Goal: Information Seeking & Learning: Learn about a topic

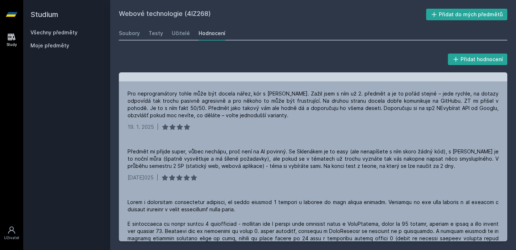
scroll to position [50, 0]
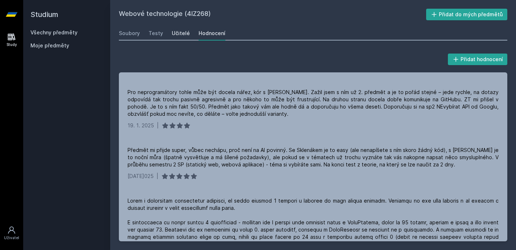
click at [184, 30] on div "Učitelé" at bounding box center [181, 33] width 18 height 7
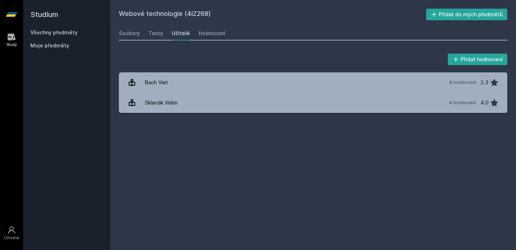
click at [59, 31] on link "Všechny předměty" at bounding box center [53, 32] width 47 height 6
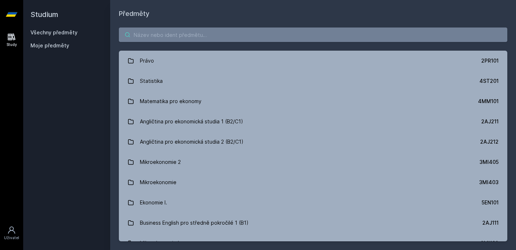
click at [179, 34] on input "search" at bounding box center [313, 35] width 388 height 14
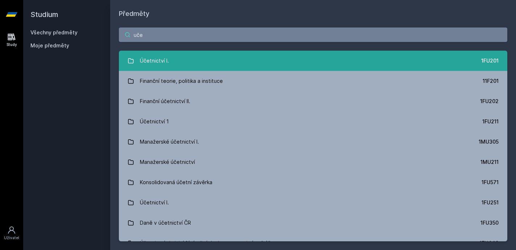
type input "uče"
click at [162, 66] on div "Účetnictví I." at bounding box center [154, 61] width 29 height 14
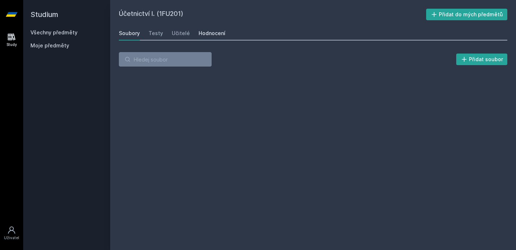
click at [215, 34] on div "Hodnocení" at bounding box center [212, 33] width 27 height 7
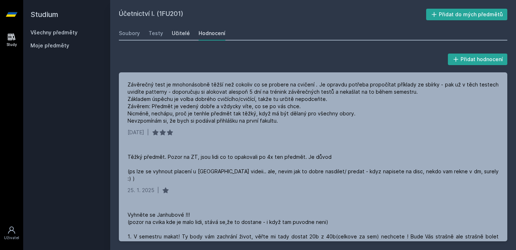
click at [186, 36] on div "Učitelé" at bounding box center [181, 33] width 18 height 7
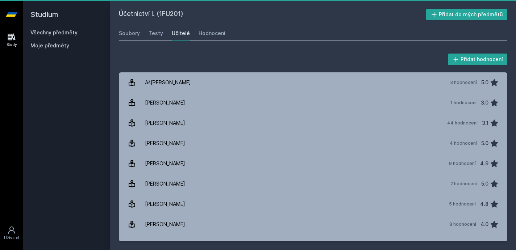
click at [174, 36] on div "Učitelé" at bounding box center [181, 33] width 18 height 7
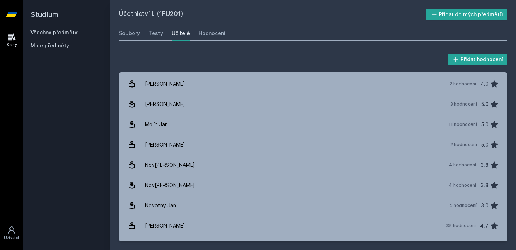
scroll to position [605, 0]
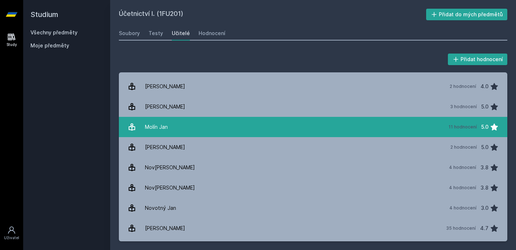
click at [199, 131] on link "Mol[PERSON_NAME][DATE] 11 hodnocení 5.0" at bounding box center [313, 127] width 388 height 20
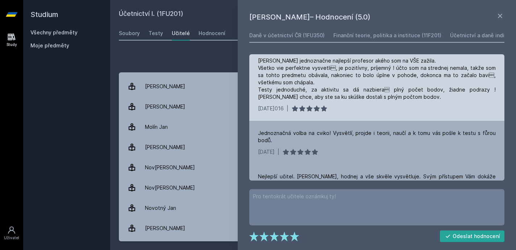
scroll to position [5, 0]
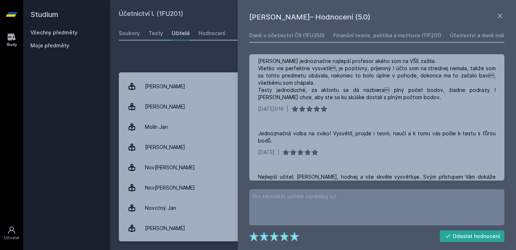
click at [223, 55] on div "Přidat hodnocení" at bounding box center [313, 59] width 388 height 14
click at [500, 18] on icon at bounding box center [500, 16] width 9 height 9
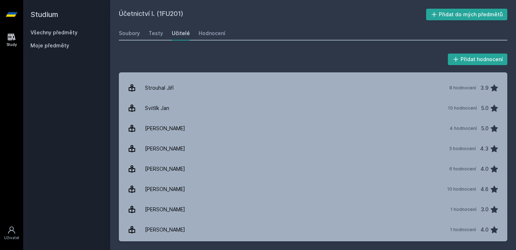
scroll to position [1312, 0]
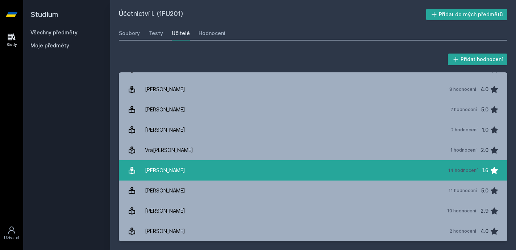
click at [204, 168] on link "[PERSON_NAME] 14 hodnocení 1.6" at bounding box center [313, 171] width 388 height 20
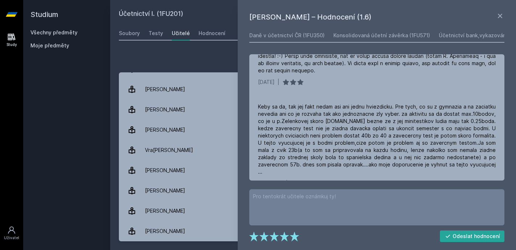
scroll to position [309, 0]
click at [501, 14] on icon at bounding box center [500, 16] width 9 height 9
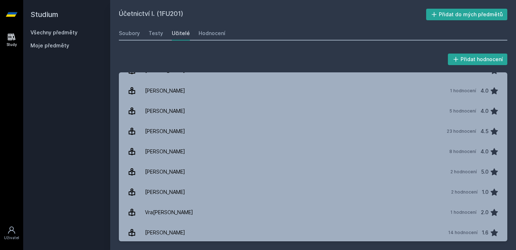
scroll to position [1222, 0]
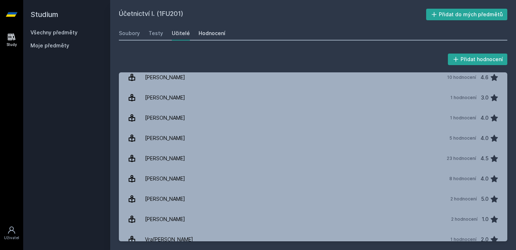
click at [199, 32] on div "Hodnocení" at bounding box center [212, 33] width 27 height 7
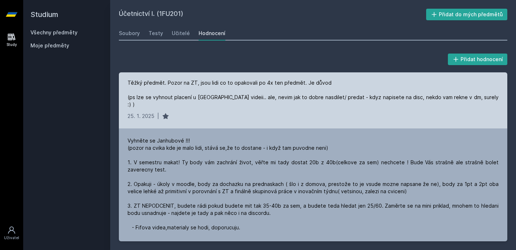
scroll to position [75, 0]
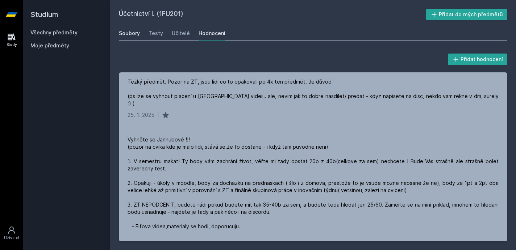
click at [125, 32] on div "Soubory" at bounding box center [129, 33] width 21 height 7
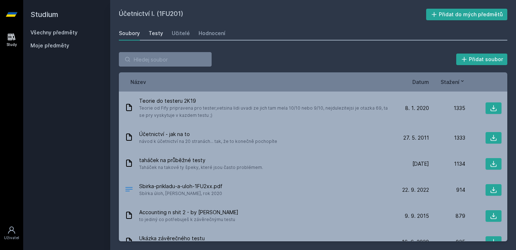
click at [153, 34] on div "Testy" at bounding box center [156, 33] width 14 height 7
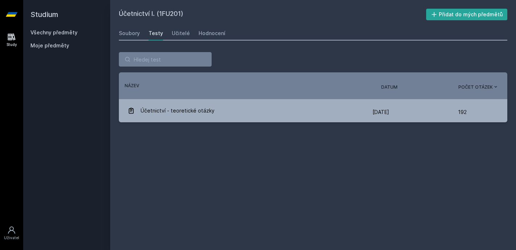
click at [188, 32] on div "Soubory Testy Učitelé Hodnocení" at bounding box center [313, 33] width 388 height 14
click at [180, 34] on div "Učitelé" at bounding box center [181, 33] width 18 height 7
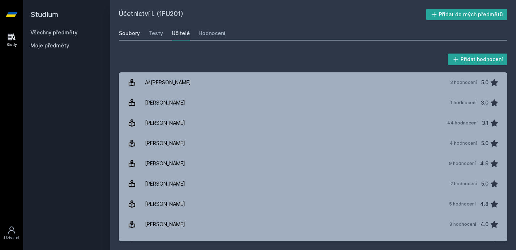
click at [132, 30] on div "Soubory" at bounding box center [129, 33] width 21 height 7
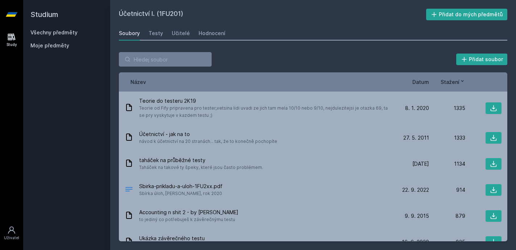
click at [55, 32] on link "Všechny předměty" at bounding box center [53, 32] width 47 height 6
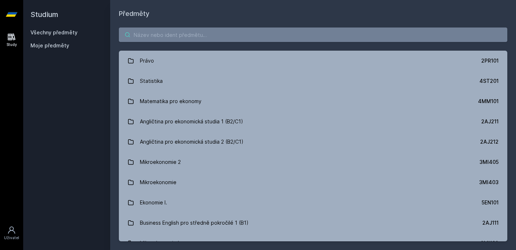
click at [276, 30] on input "search" at bounding box center [313, 35] width 388 height 14
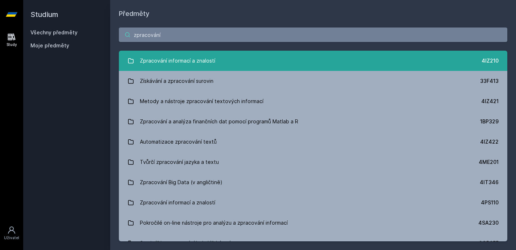
type input "zpracování"
click at [268, 63] on link "Zpracování informací a znalostí 4IZ210" at bounding box center [313, 61] width 388 height 20
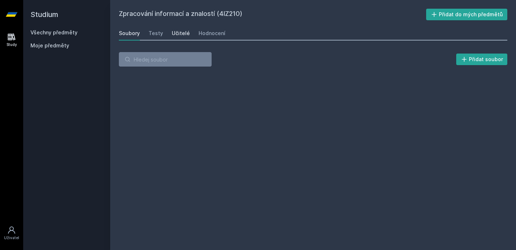
click at [181, 35] on div "Učitelé" at bounding box center [181, 33] width 18 height 7
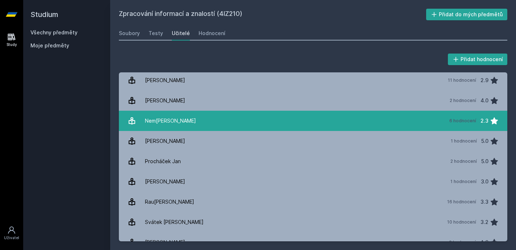
scroll to position [34, 0]
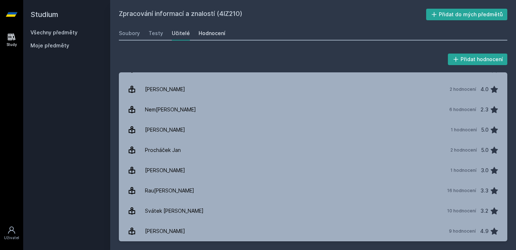
click at [203, 34] on div "Hodnocení" at bounding box center [212, 33] width 27 height 7
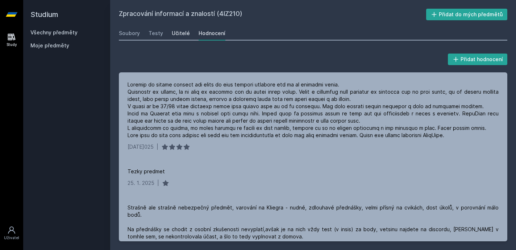
click at [181, 36] on div "Učitelé" at bounding box center [181, 33] width 18 height 7
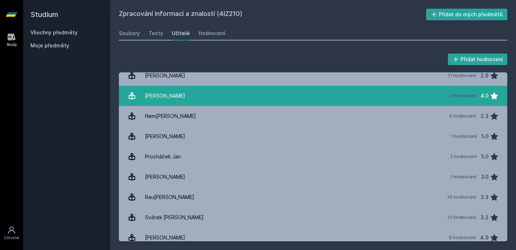
scroll to position [34, 0]
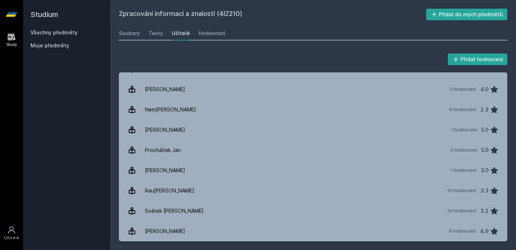
click at [162, 29] on div "Soubory Testy Učitelé Hodnocení" at bounding box center [313, 33] width 388 height 14
click at [151, 32] on div "Testy" at bounding box center [156, 33] width 14 height 7
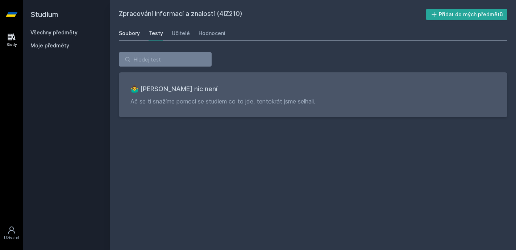
click at [123, 29] on link "Soubory" at bounding box center [129, 33] width 21 height 14
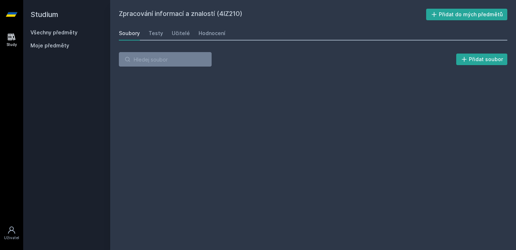
click at [126, 36] on div "Soubory" at bounding box center [129, 33] width 21 height 7
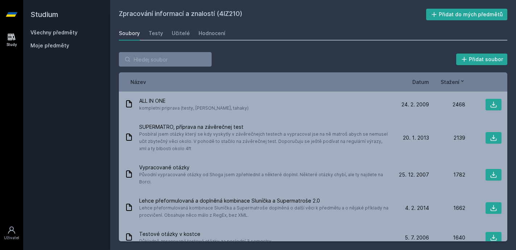
click at [425, 83] on span "Datum" at bounding box center [420, 82] width 17 height 8
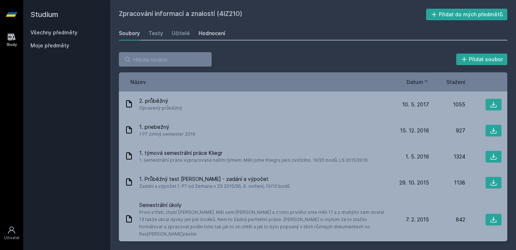
click at [212, 30] on div "Hodnocení" at bounding box center [212, 33] width 27 height 7
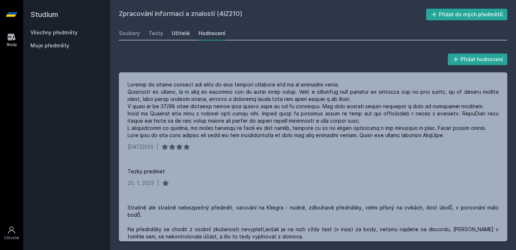
click at [176, 39] on link "Učitelé" at bounding box center [181, 33] width 18 height 14
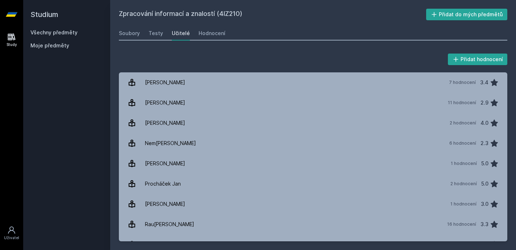
click at [54, 31] on link "Všechny předměty" at bounding box center [53, 32] width 47 height 6
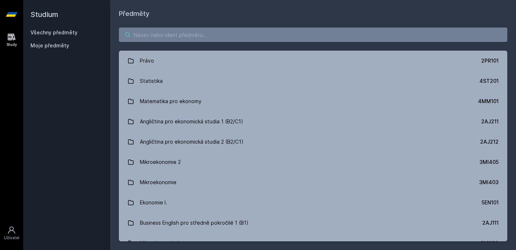
click at [203, 37] on input "search" at bounding box center [313, 35] width 388 height 14
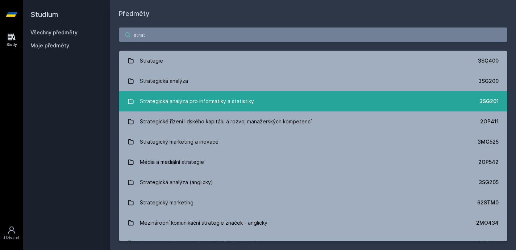
type input "strat"
click at [175, 96] on div "Strategická analýza pro informatiky a statistiky" at bounding box center [197, 101] width 114 height 14
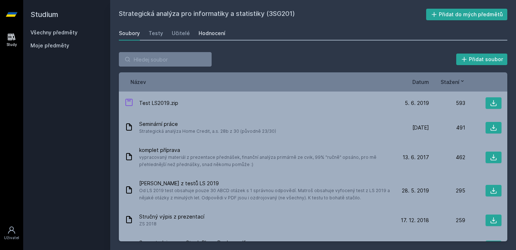
click at [213, 31] on div "Hodnocení" at bounding box center [212, 33] width 27 height 7
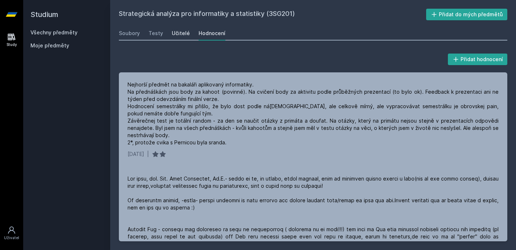
click at [181, 27] on link "Učitelé" at bounding box center [181, 33] width 18 height 14
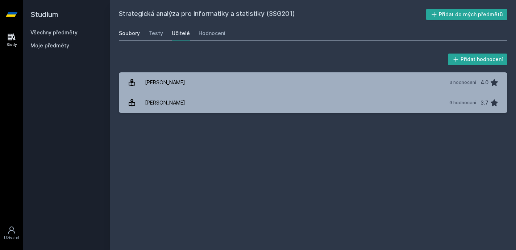
click at [127, 34] on div "Soubory" at bounding box center [129, 33] width 21 height 7
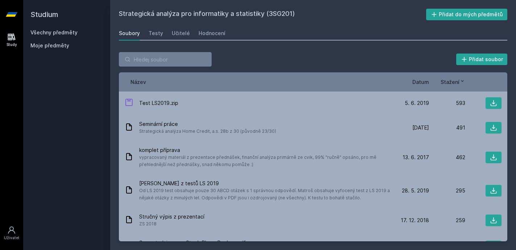
click at [69, 32] on link "Všechny předměty" at bounding box center [53, 32] width 47 height 6
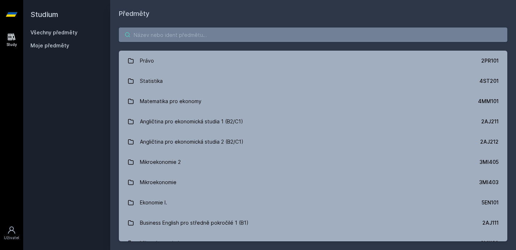
click at [199, 33] on input "search" at bounding box center [313, 35] width 388 height 14
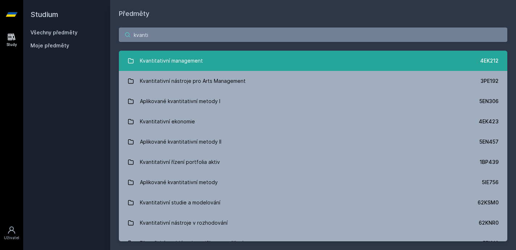
type input "kvanti"
click at [171, 61] on div "Kvantitativní management" at bounding box center [171, 61] width 63 height 14
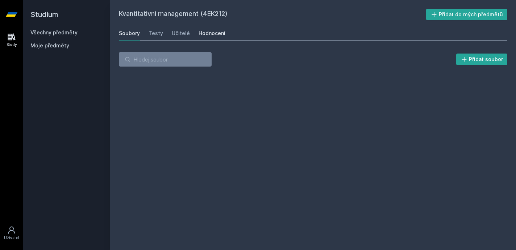
click at [218, 32] on div "Hodnocení" at bounding box center [212, 33] width 27 height 7
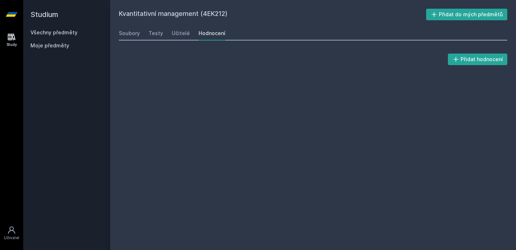
click at [187, 33] on div "Soubory Testy Učitelé Hodnocení" at bounding box center [313, 33] width 388 height 14
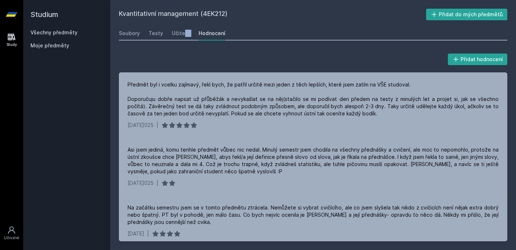
click at [187, 33] on div "Soubory Testy Učitelé Hodnocení" at bounding box center [313, 33] width 388 height 14
click at [178, 33] on div "Učitelé" at bounding box center [181, 33] width 18 height 7
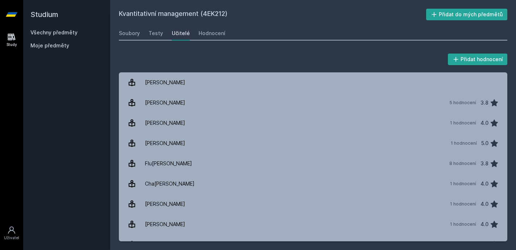
click at [212, 23] on div "Kvantitativní management (4EK212) Přidat do mých předmětů [GEOGRAPHIC_DATA] Tes…" at bounding box center [313, 125] width 388 height 233
click at [212, 36] on div "Hodnocení" at bounding box center [212, 33] width 27 height 7
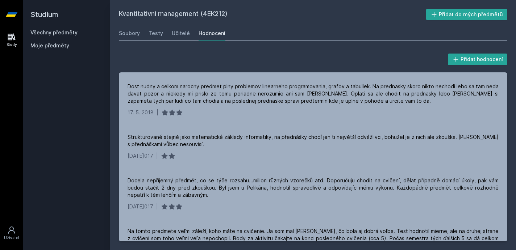
scroll to position [738, 0]
